Goal: Find contact information: Find contact information

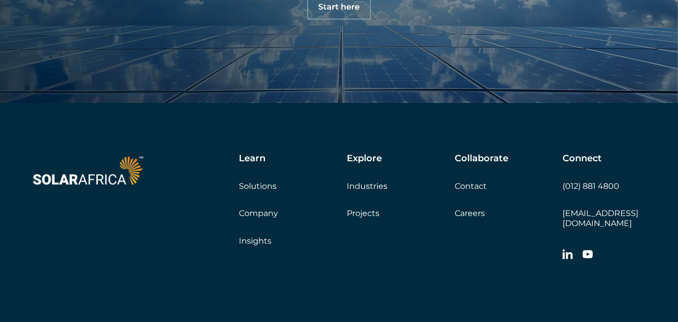
scroll to position [3393, 0]
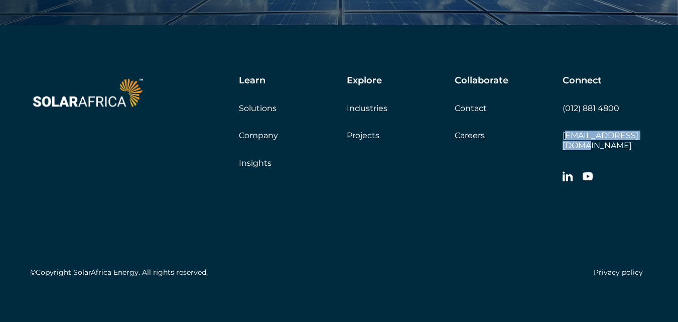
drag, startPoint x: 659, startPoint y: 136, endPoint x: 564, endPoint y: 134, distance: 95.4
click at [564, 134] on div "Learn Solutions Company Insights Explore Industries Projects Collaborate Contac…" at bounding box center [339, 178] width 678 height 307
drag, startPoint x: 567, startPoint y: 134, endPoint x: 619, endPoint y: 148, distance: 54.4
click at [619, 148] on div "Connect (012) 881 4800 info@solarafrica.com" at bounding box center [605, 131] width 85 height 112
drag, startPoint x: 647, startPoint y: 135, endPoint x: 563, endPoint y: 135, distance: 83.8
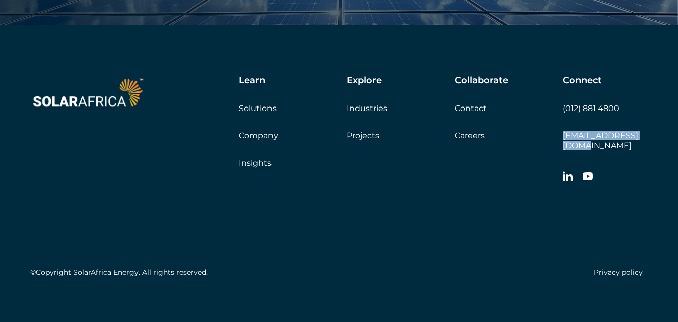
click at [563, 135] on div "Connect (012) 881 4800 info@solarafrica.com" at bounding box center [605, 131] width 85 height 112
copy link "[EMAIL_ADDRESS][DOMAIN_NAME]"
click at [458, 109] on link "Contact" at bounding box center [471, 108] width 32 height 10
